Goal: Task Accomplishment & Management: Manage account settings

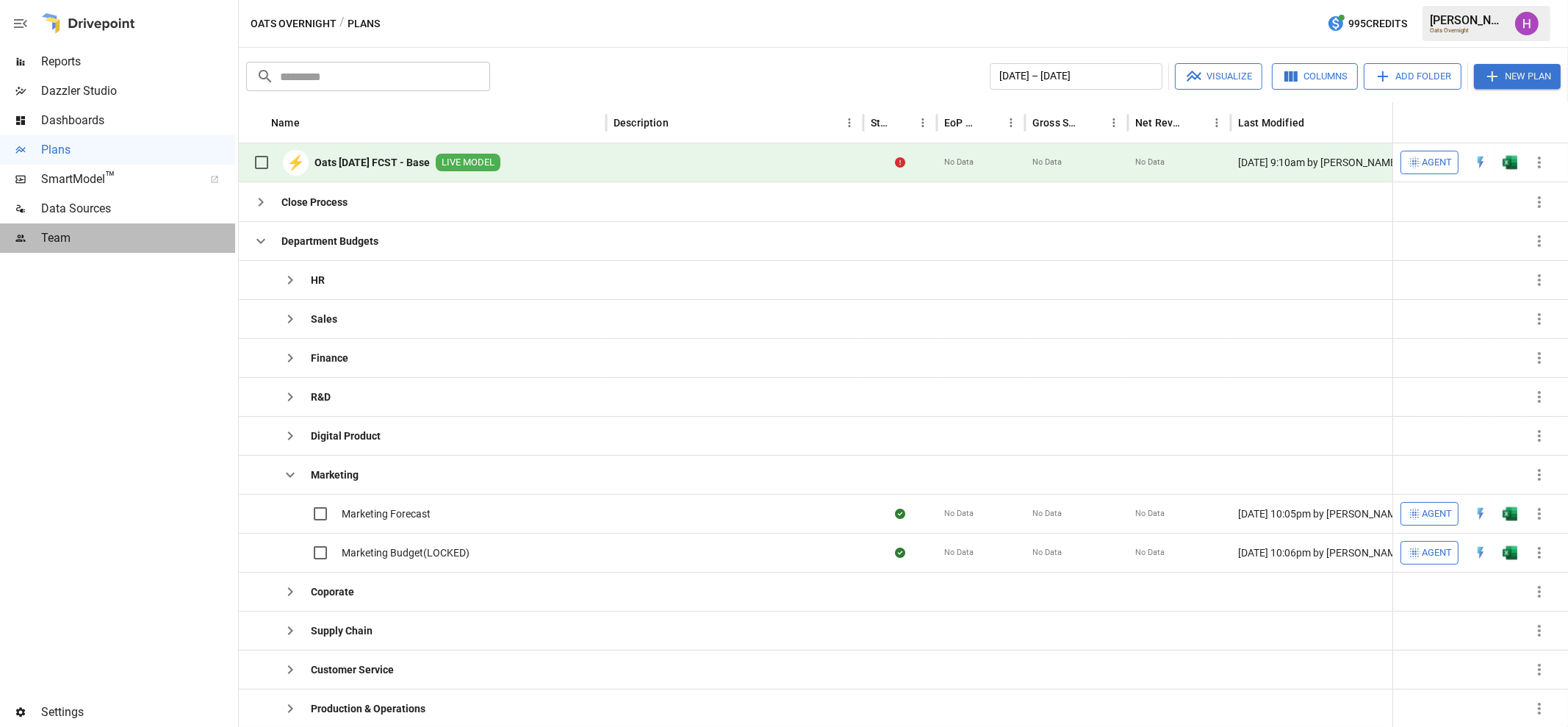
click at [69, 240] on span "Team" at bounding box center [139, 238] width 194 height 18
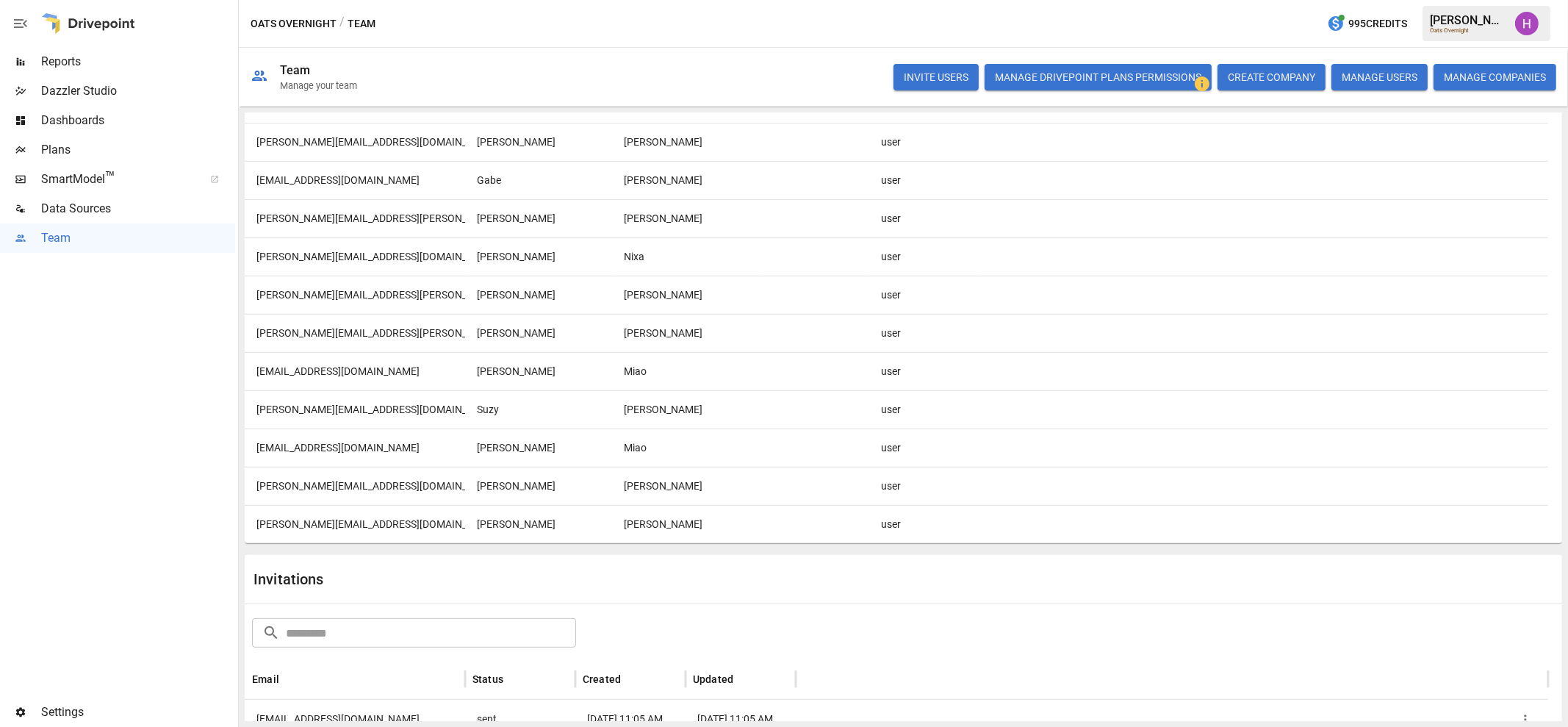
scroll to position [1011, 0]
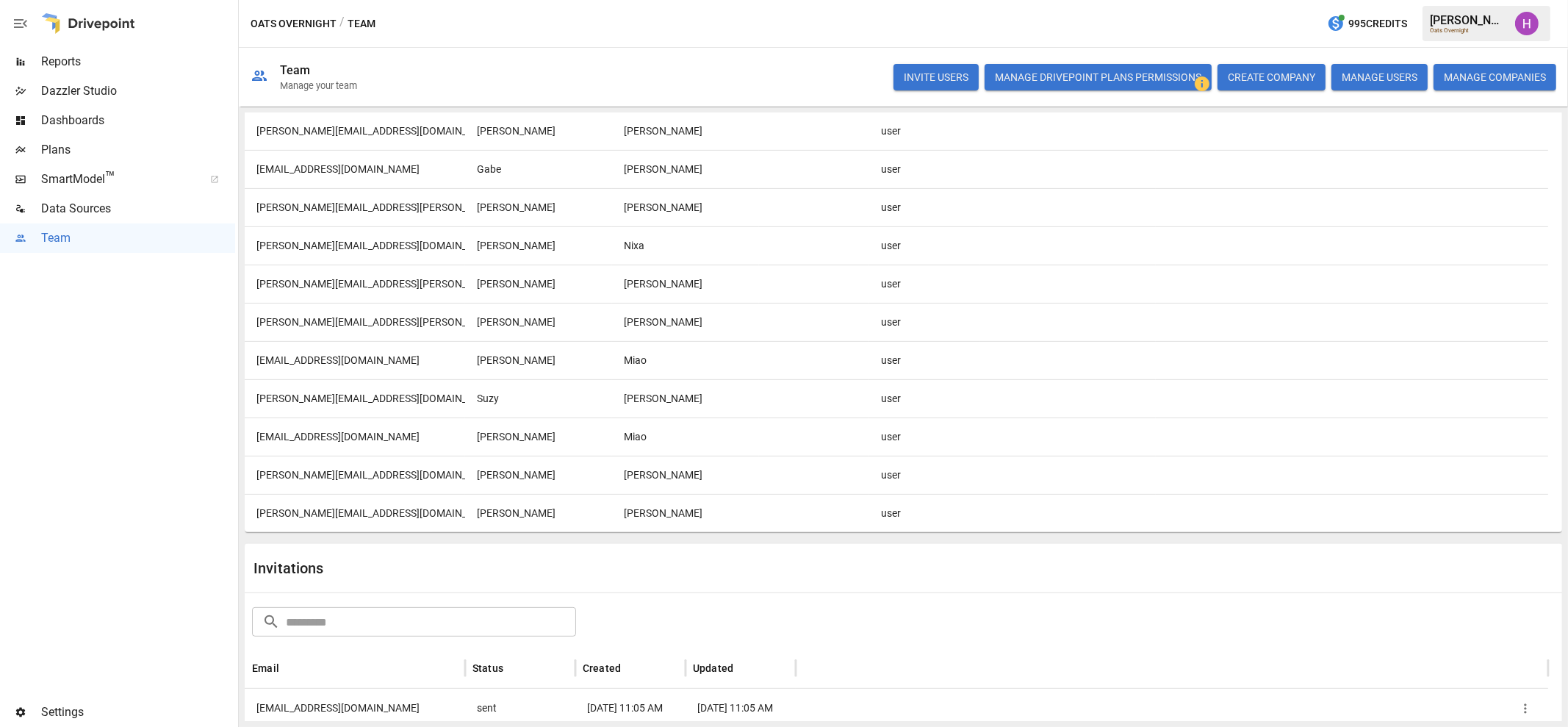
click at [893, 505] on div "user" at bounding box center [924, 513] width 110 height 39
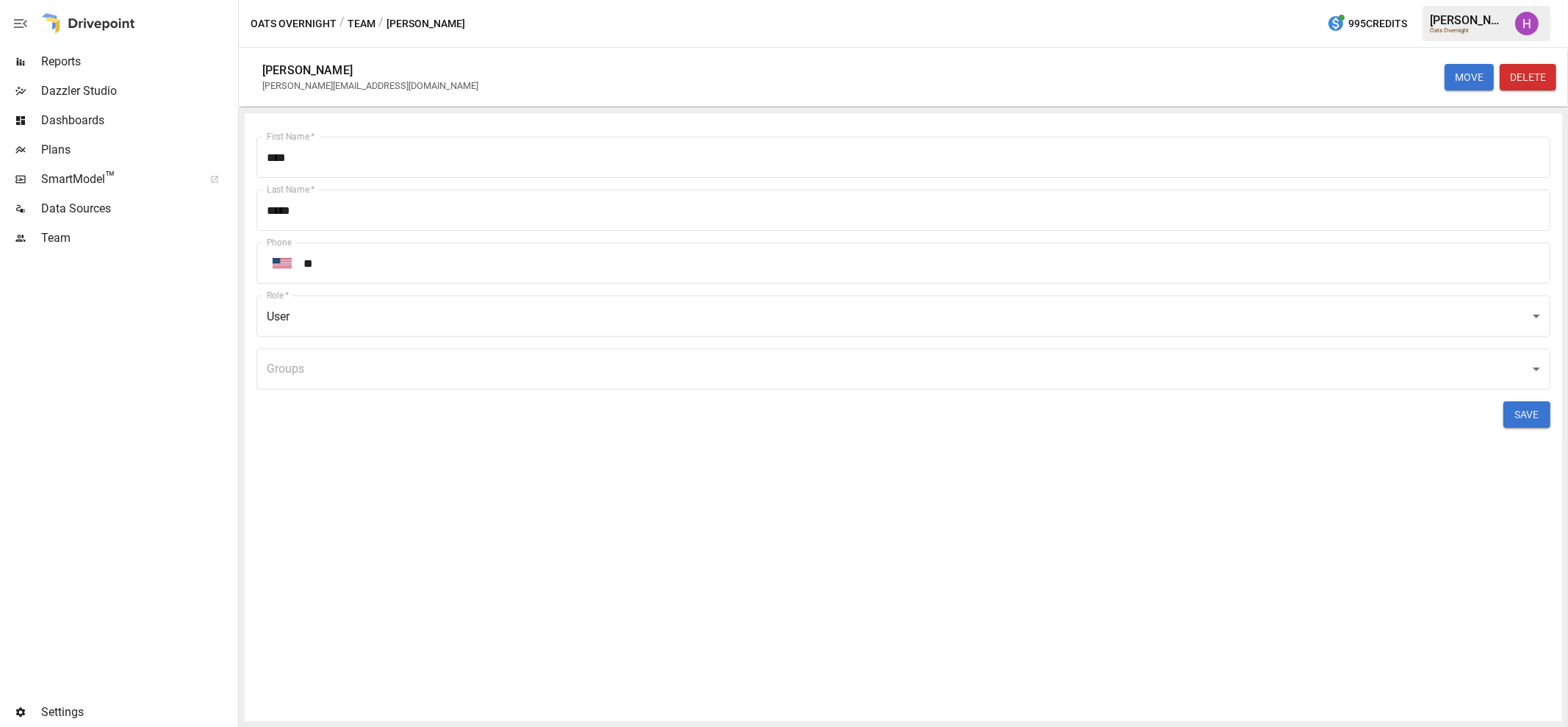
click at [889, 0] on body "Reports Dazzler Studio Dashboards Plans SmartModel ™ Data Sources Team Settings…" at bounding box center [784, 0] width 1568 height 0
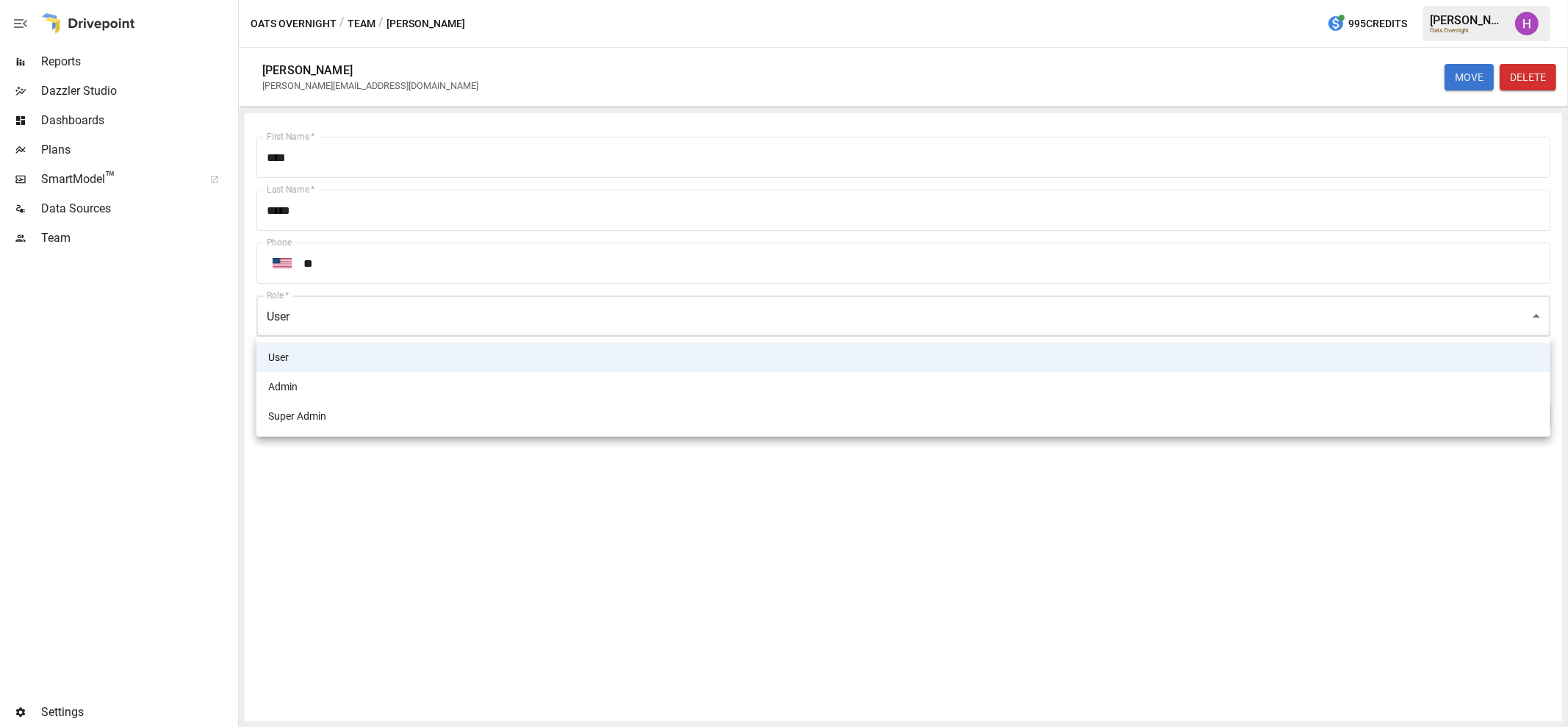
click at [861, 380] on li "Admin" at bounding box center [903, 387] width 1294 height 30
type input "*****"
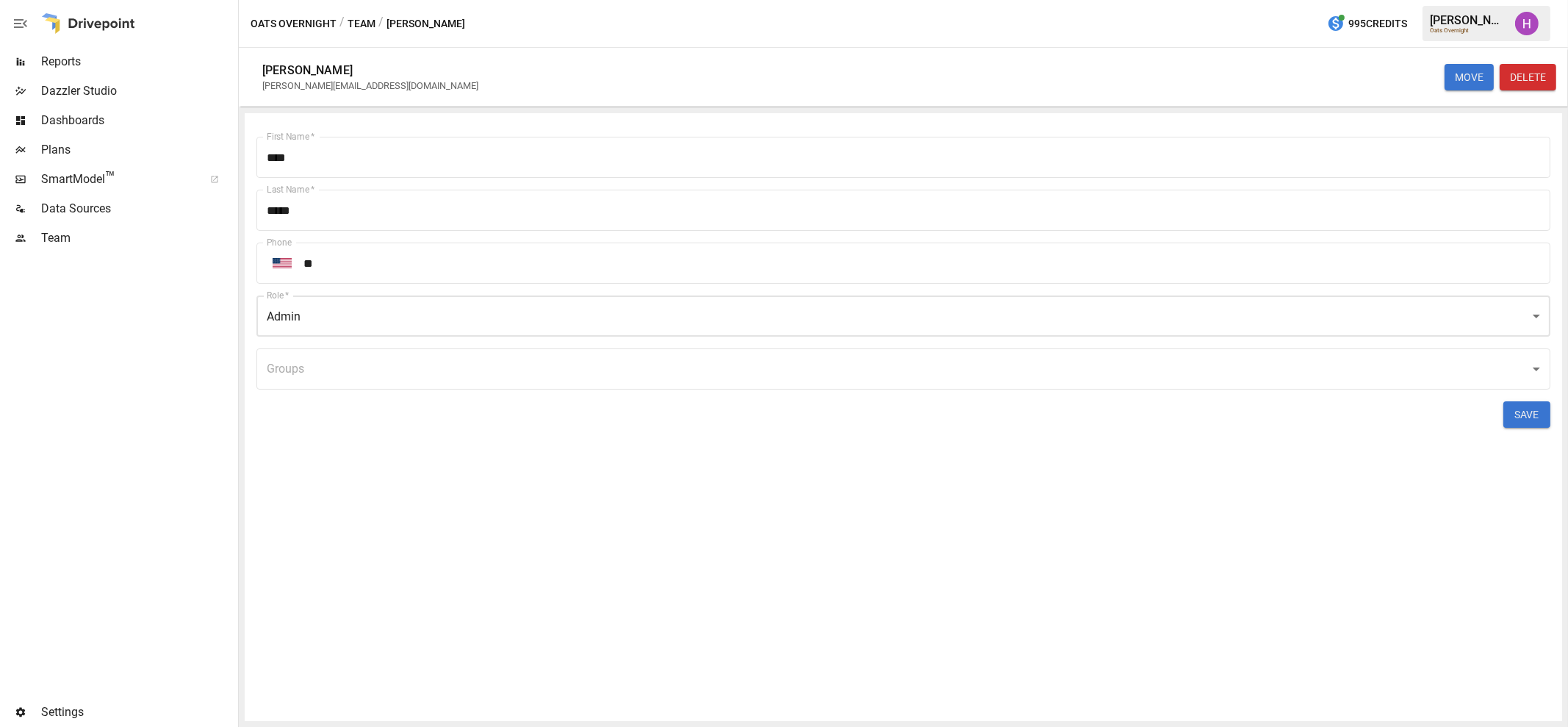
click at [1536, 415] on button "SAVE" at bounding box center [1526, 415] width 47 height 27
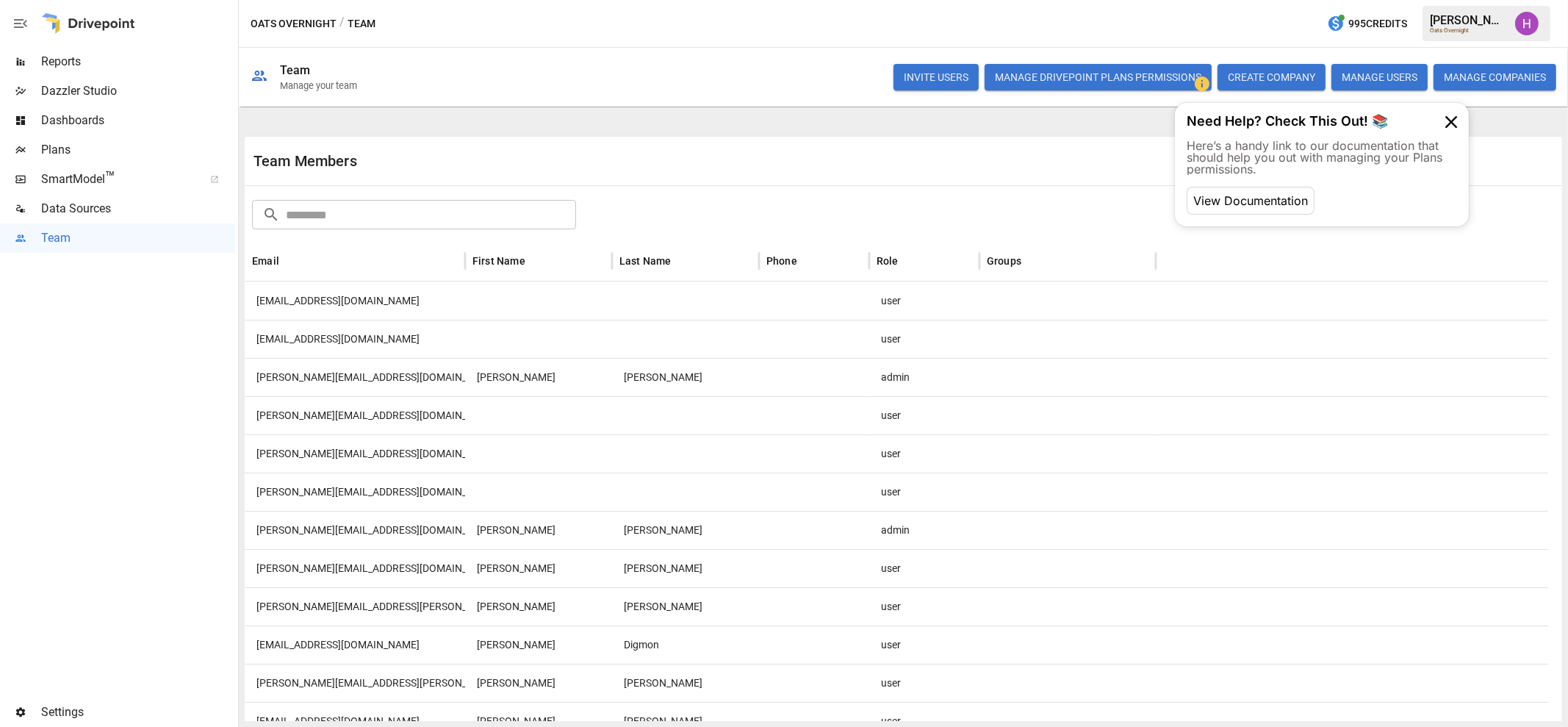
click at [992, 29] on div "Oats Overnight / Team 995 Credits [PERSON_NAME] Oats Overnight" at bounding box center [903, 23] width 1329 height 47
